Goal: Register for event/course

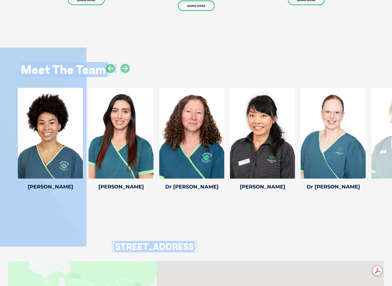
drag, startPoint x: 241, startPoint y: 285, endPoint x: 250, endPoint y: 271, distance: 17.0
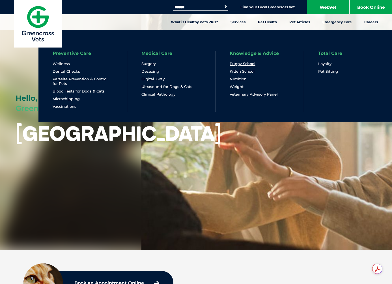
click at [251, 63] on link "Puppy School" at bounding box center [243, 63] width 26 height 5
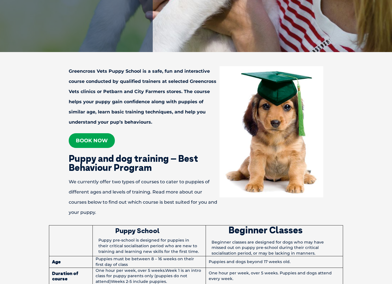
scroll to position [255, 0]
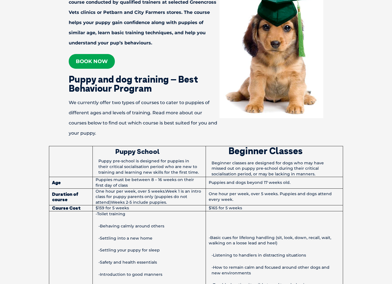
click at [105, 64] on link "Book now" at bounding box center [92, 61] width 46 height 15
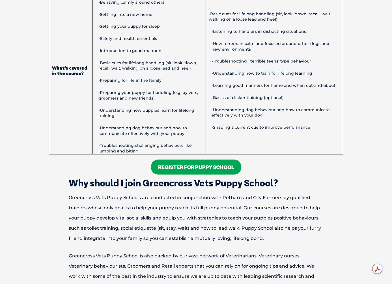
scroll to position [481, 0]
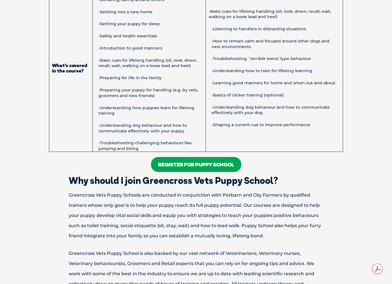
click at [200, 164] on link "Register For Puppy School" at bounding box center [196, 164] width 90 height 15
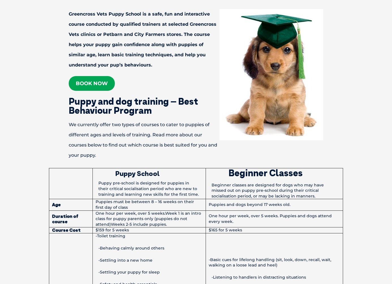
scroll to position [142, 0]
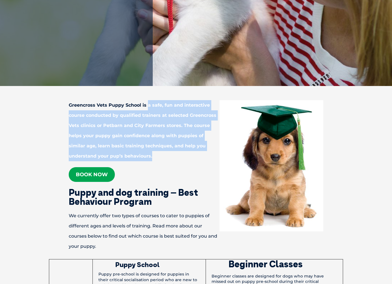
drag, startPoint x: 148, startPoint y: 107, endPoint x: 156, endPoint y: 156, distance: 50.3
click at [156, 156] on p "Greencross Vets Puppy School is a safe, fun and interactive course conducted by…" at bounding box center [196, 130] width 294 height 61
click at [163, 157] on p "Greencross Vets Puppy School is a safe, fun and interactive course conducted by…" at bounding box center [196, 130] width 294 height 61
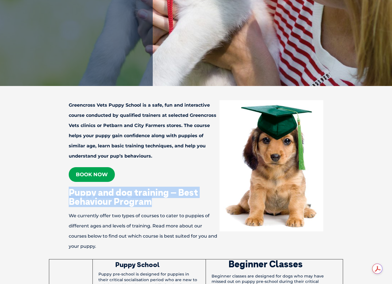
drag, startPoint x: 71, startPoint y: 192, endPoint x: 198, endPoint y: 206, distance: 127.6
click at [198, 206] on h2 "Puppy and dog training – Best Behaviour Program" at bounding box center [196, 197] width 294 height 18
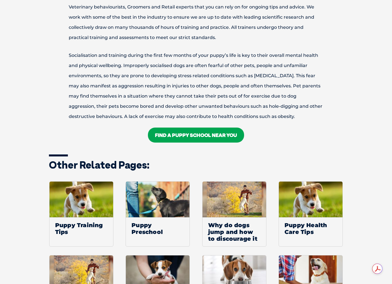
scroll to position [821, 0]
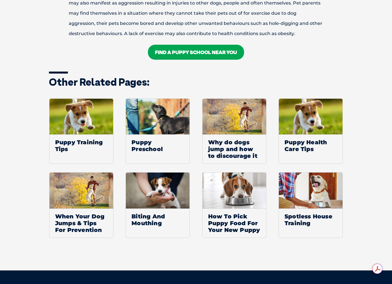
click at [218, 55] on link "FIND A Puppy School NEAR YOU" at bounding box center [196, 52] width 96 height 15
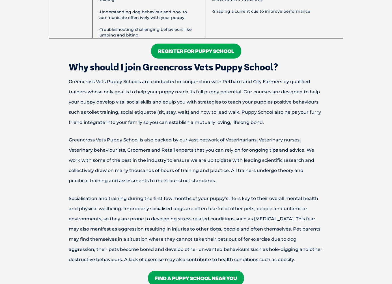
scroll to position [566, 0]
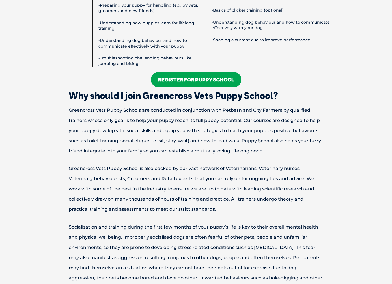
click at [199, 82] on link "Register For Puppy School" at bounding box center [196, 79] width 90 height 15
